Goal: Find specific page/section: Find specific page/section

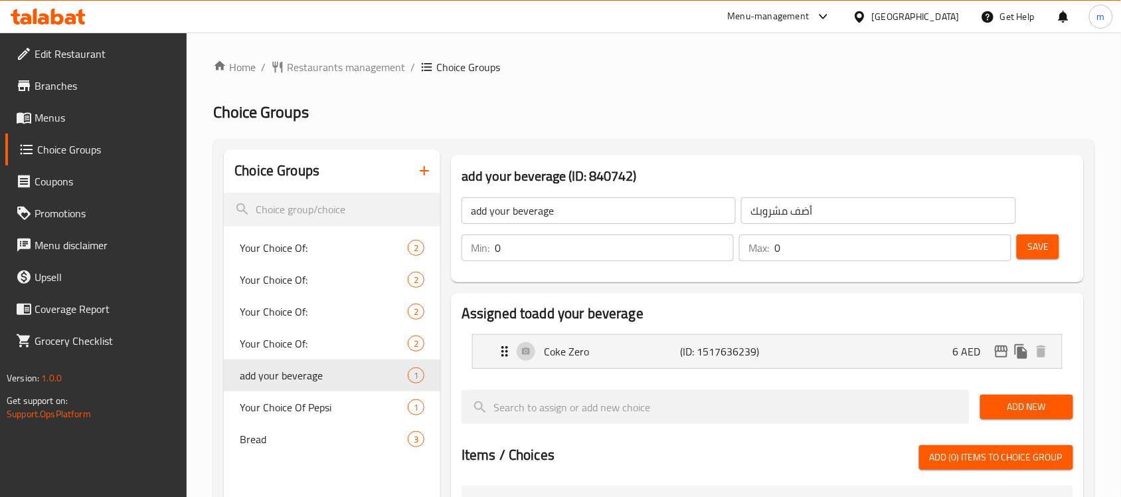
click at [47, 5] on div at bounding box center [48, 16] width 96 height 27
click at [48, 17] on icon at bounding box center [43, 18] width 11 height 11
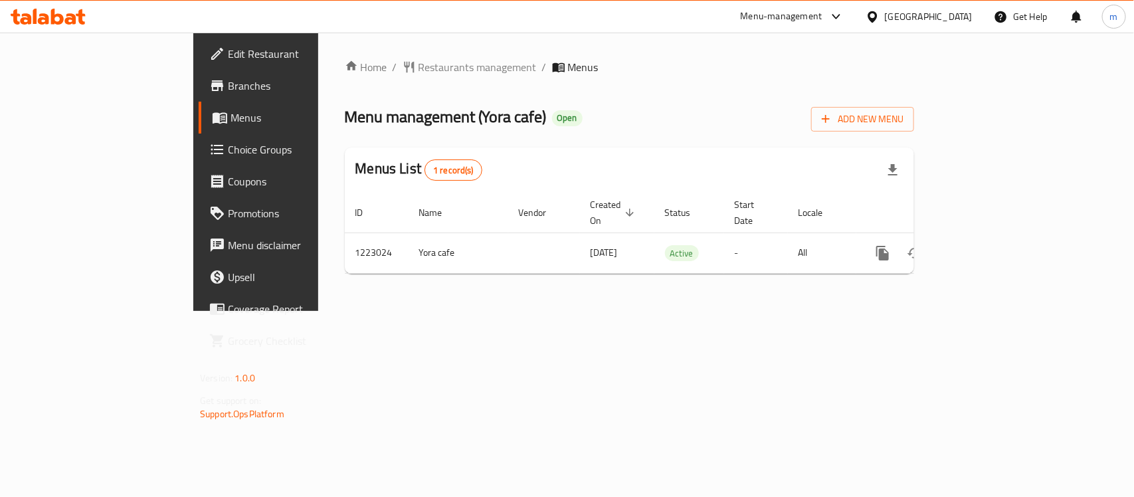
click at [228, 147] on span "Choice Groups" at bounding box center [300, 150] width 144 height 16
